Goal: Task Accomplishment & Management: Use online tool/utility

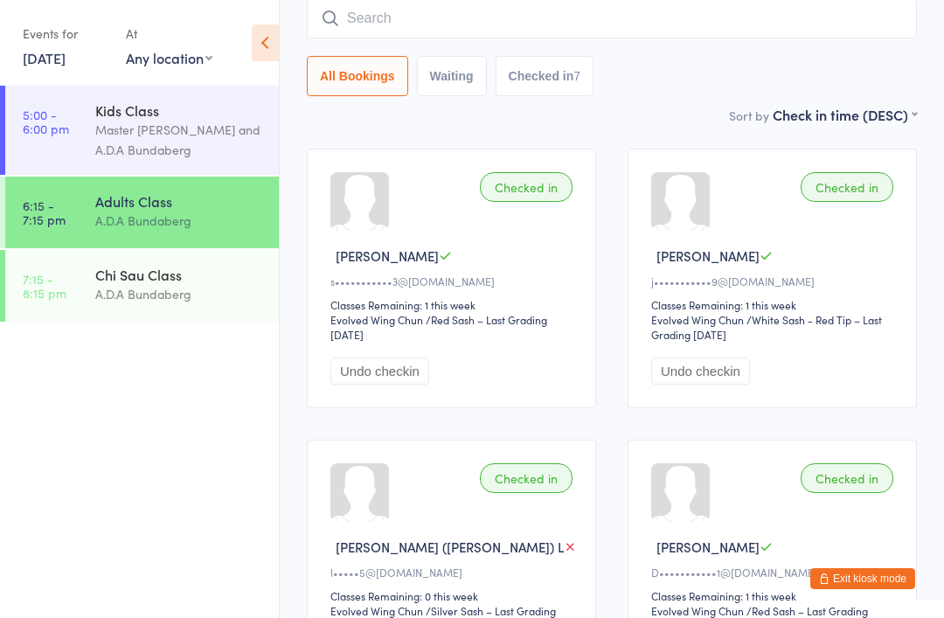
click at [155, 264] on div "Chi Sau Class A.D.A Bundaberg" at bounding box center [186, 284] width 183 height 69
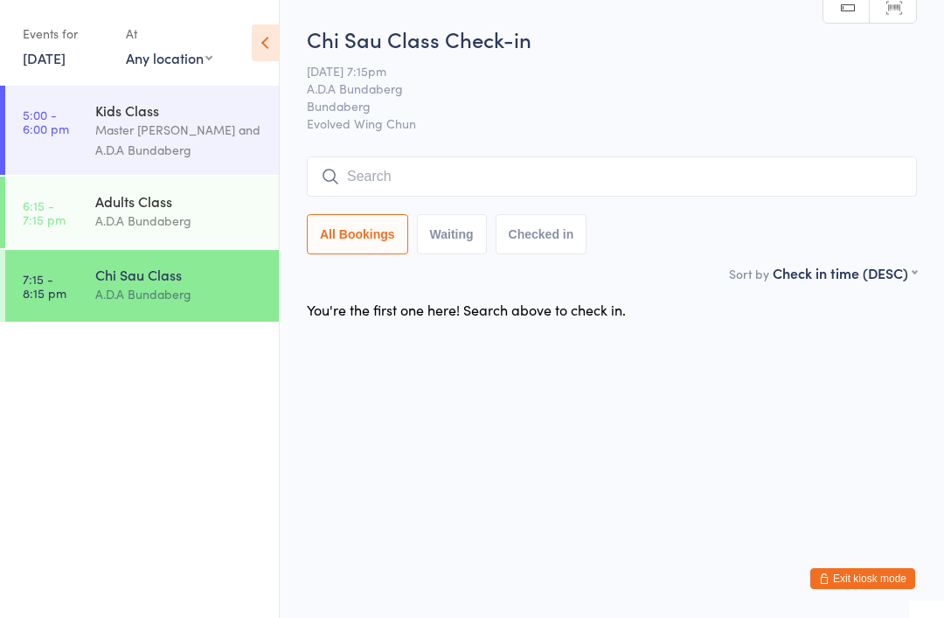
click at [411, 172] on input "search" at bounding box center [612, 176] width 610 height 40
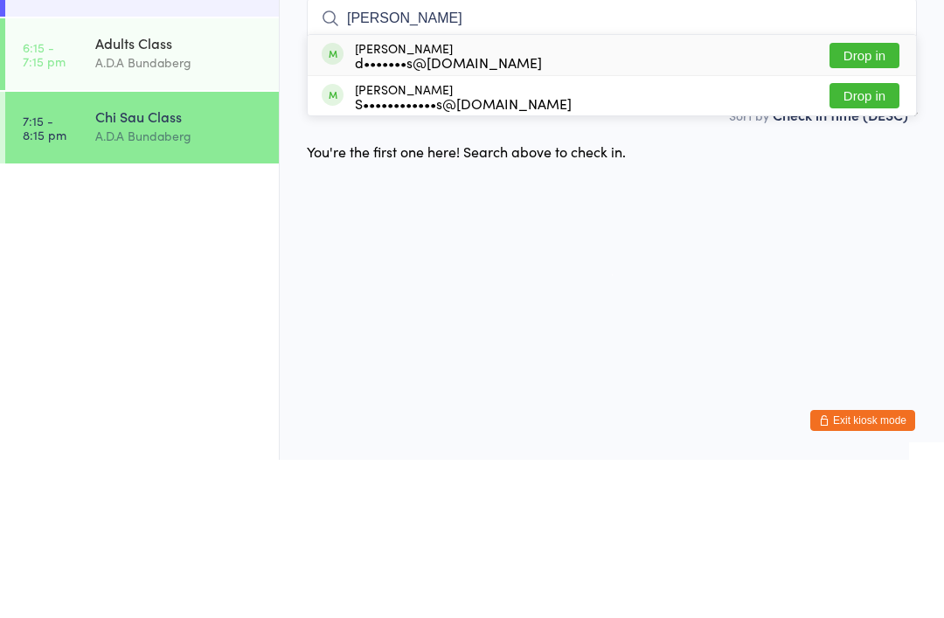
type input "[PERSON_NAME]"
click at [870, 201] on button "Drop in" at bounding box center [864, 213] width 70 height 25
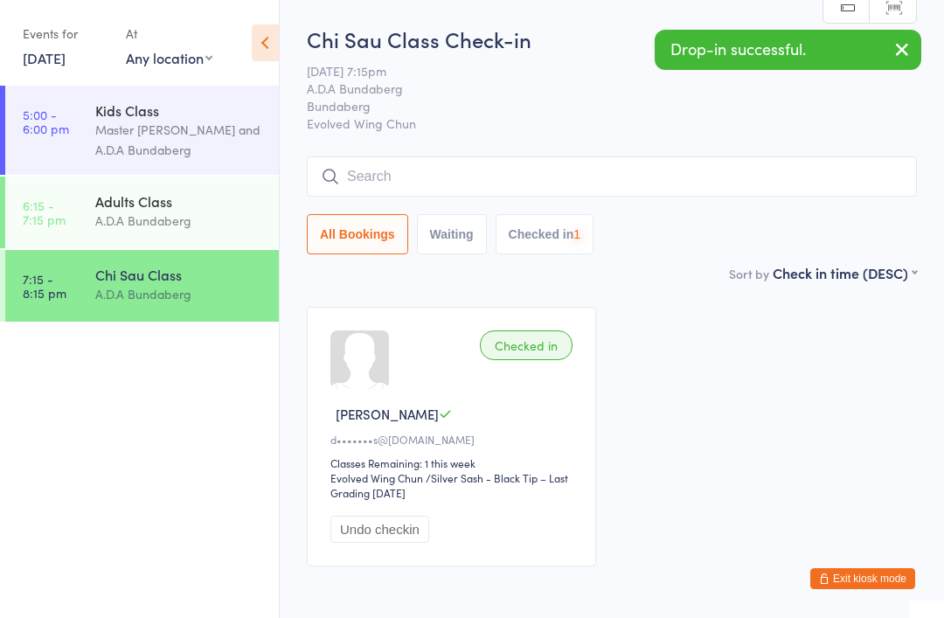
click at [491, 173] on input "search" at bounding box center [612, 176] width 610 height 40
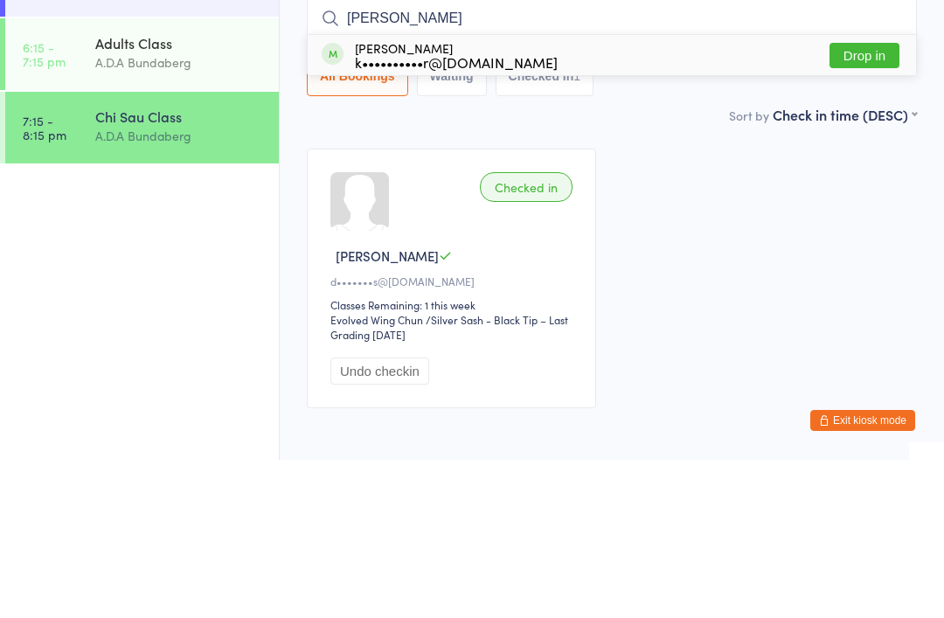
type input "[PERSON_NAME]"
click at [875, 201] on button "Drop in" at bounding box center [864, 213] width 70 height 25
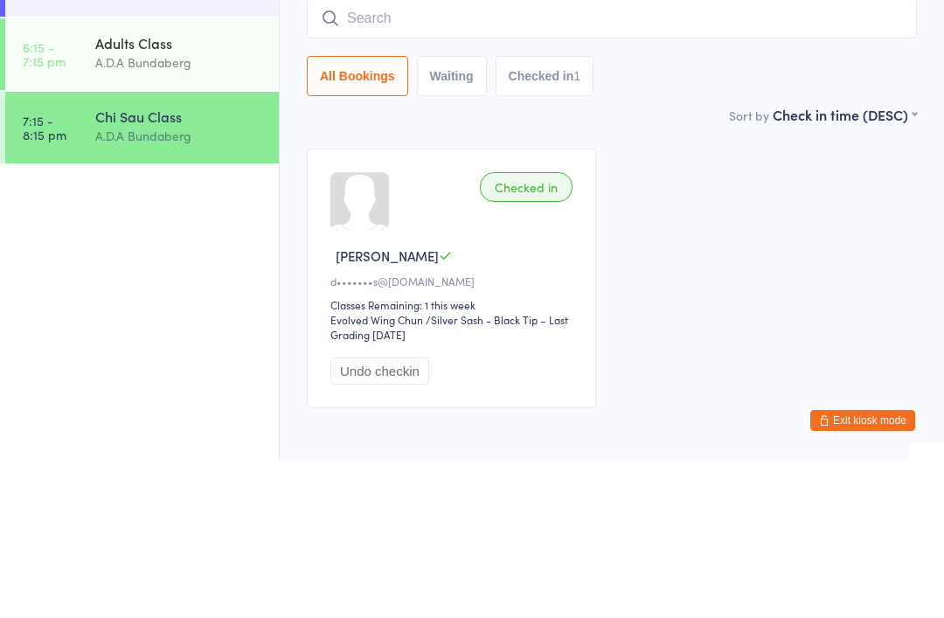
scroll to position [93, 0]
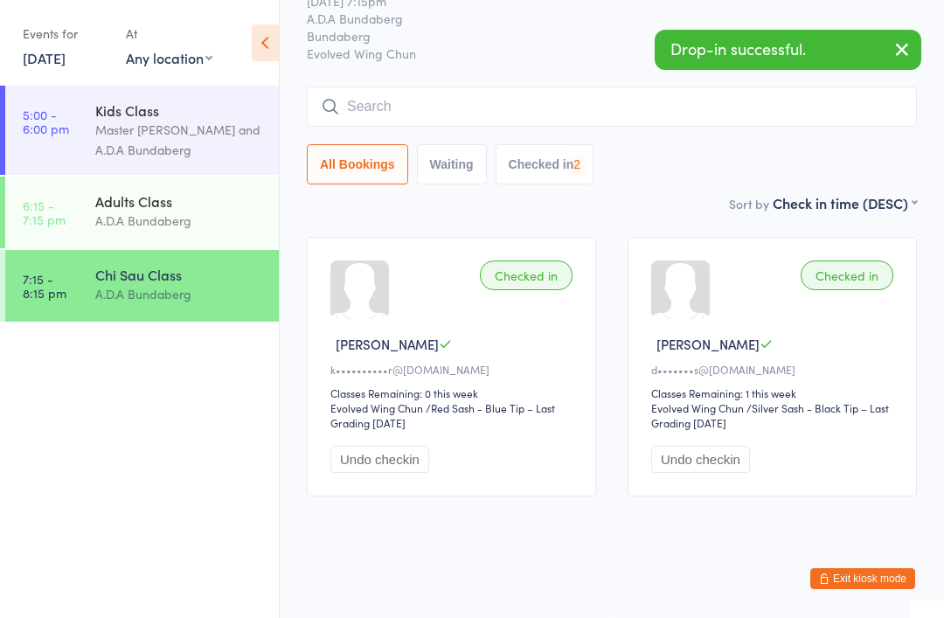
click at [376, 86] on input "search" at bounding box center [612, 106] width 610 height 40
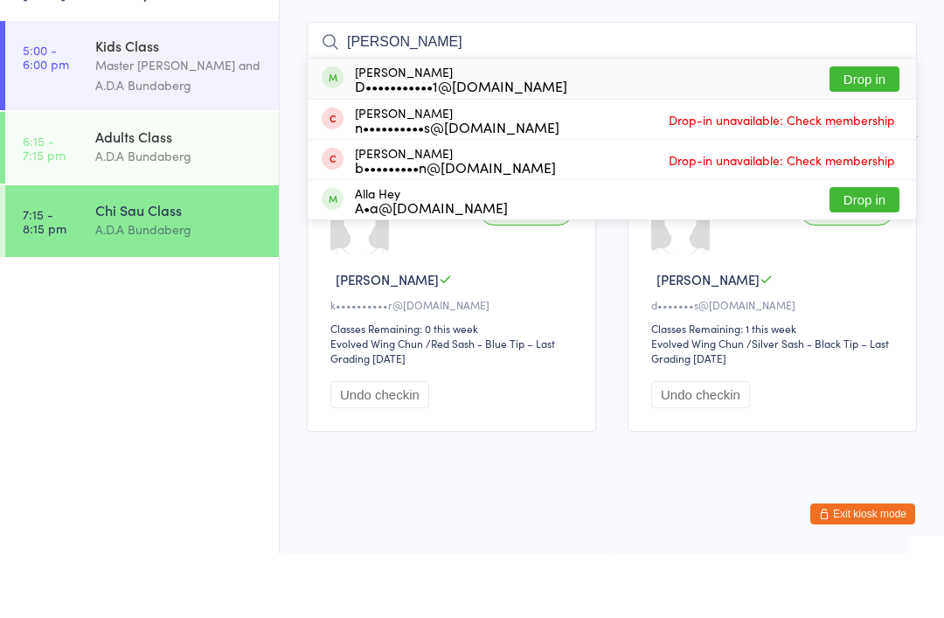
type input "[PERSON_NAME]"
click at [876, 131] on button "Drop in" at bounding box center [864, 143] width 70 height 25
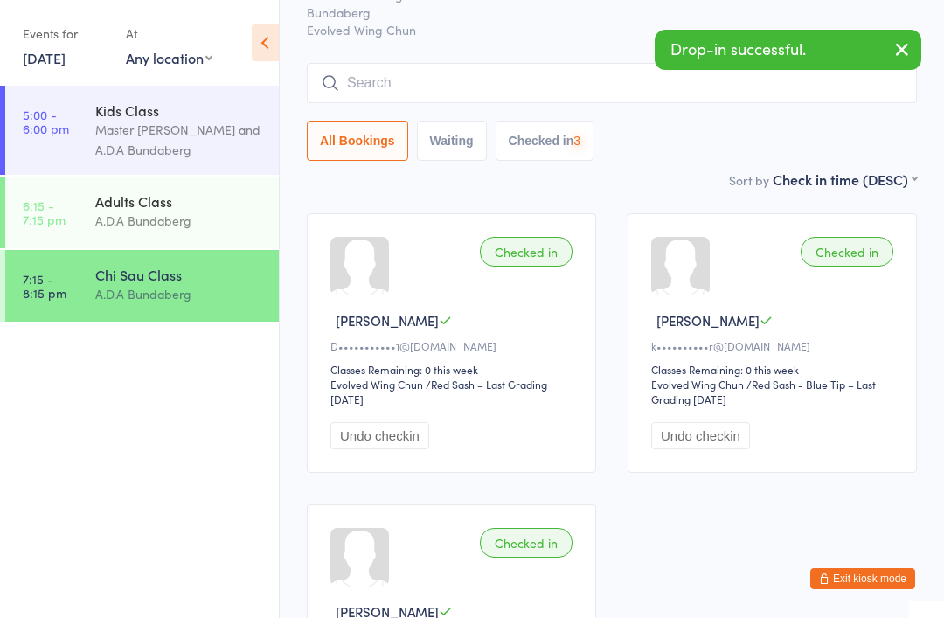
click at [416, 78] on input "search" at bounding box center [612, 83] width 610 height 40
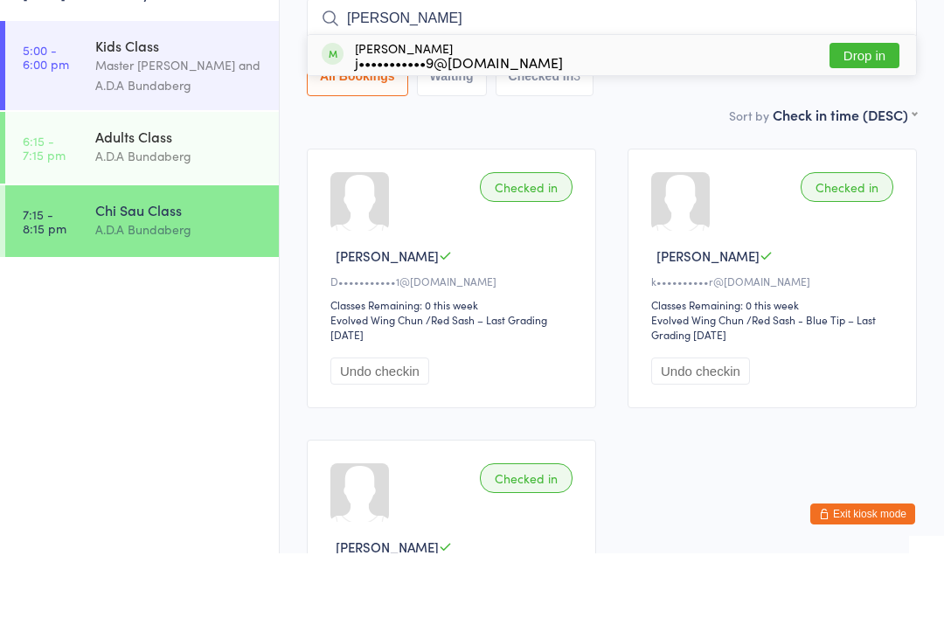
type input "[PERSON_NAME]"
click at [881, 107] on button "Drop in" at bounding box center [864, 119] width 70 height 25
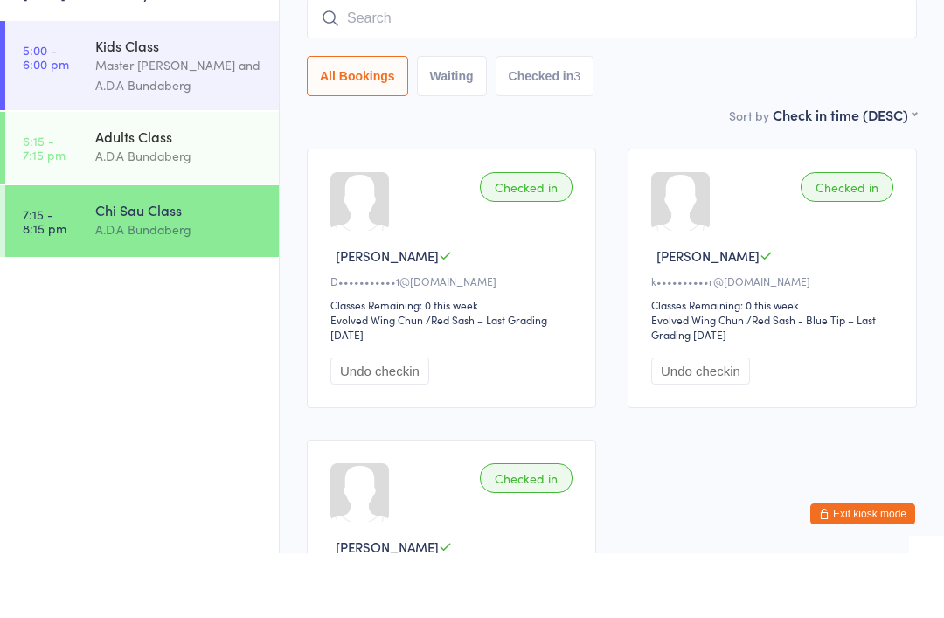
scroll to position [158, 0]
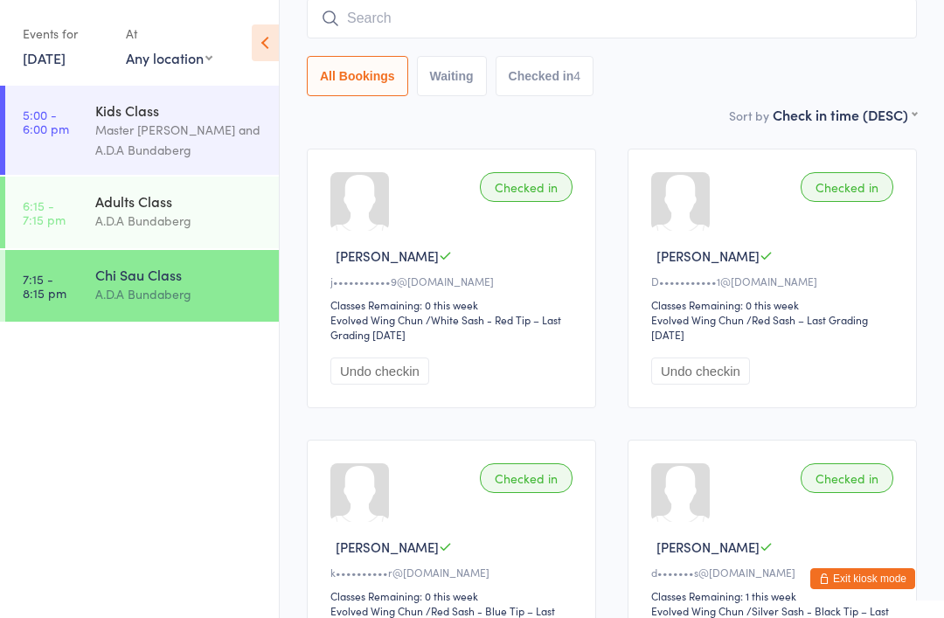
click at [1, 392] on ul "5:00 - 6:00 pm Kids Class Master [PERSON_NAME] and A.D.A Bundaberg 6:15 - 7:15 …" at bounding box center [139, 352] width 279 height 532
